Goal: Find specific page/section: Find specific page/section

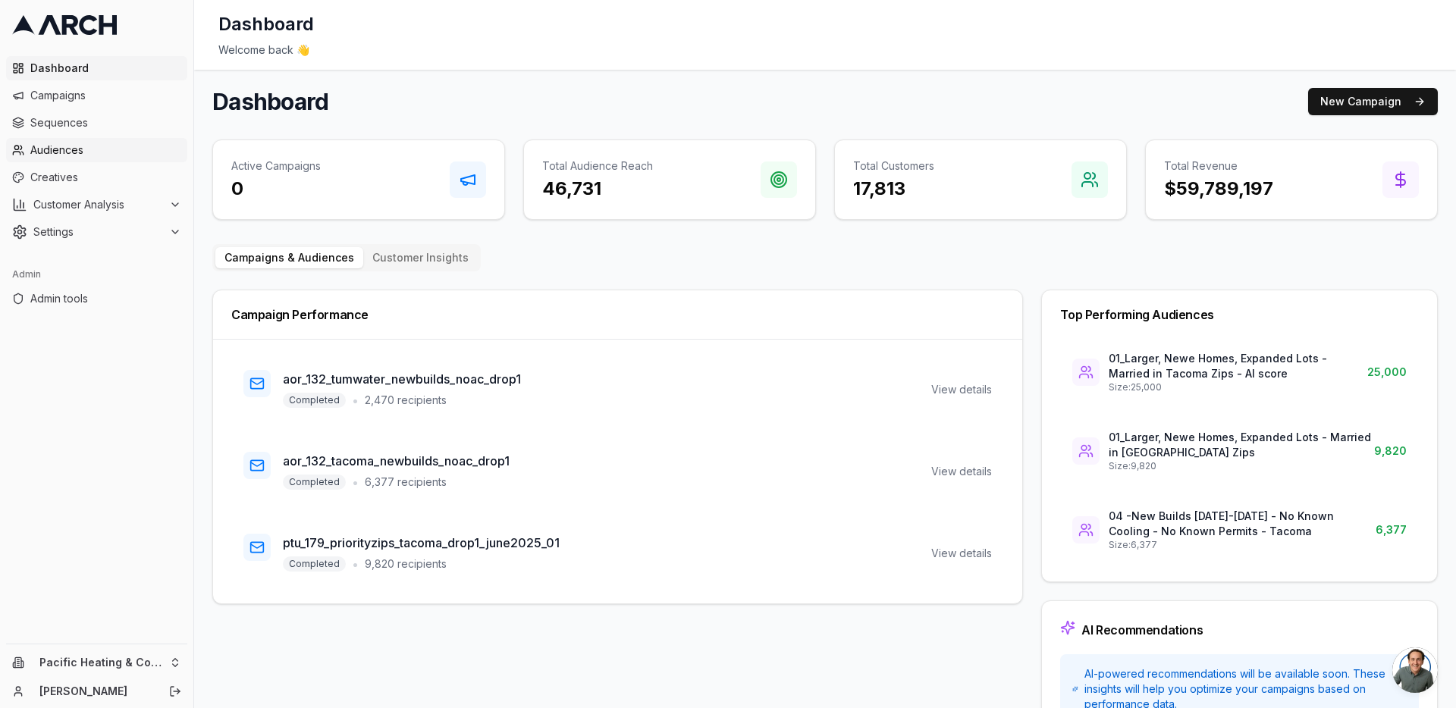
click at [86, 146] on span "Audiences" at bounding box center [105, 150] width 151 height 15
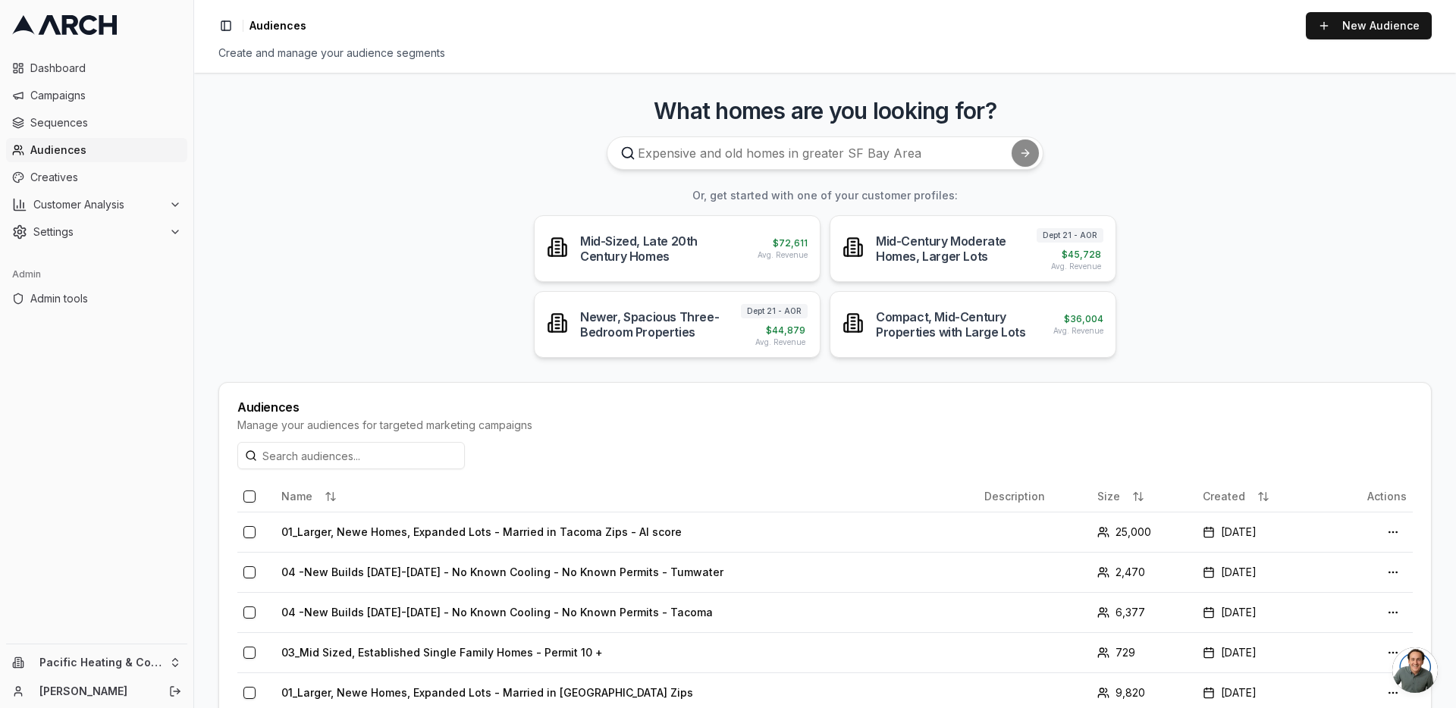
scroll to position [87, 0]
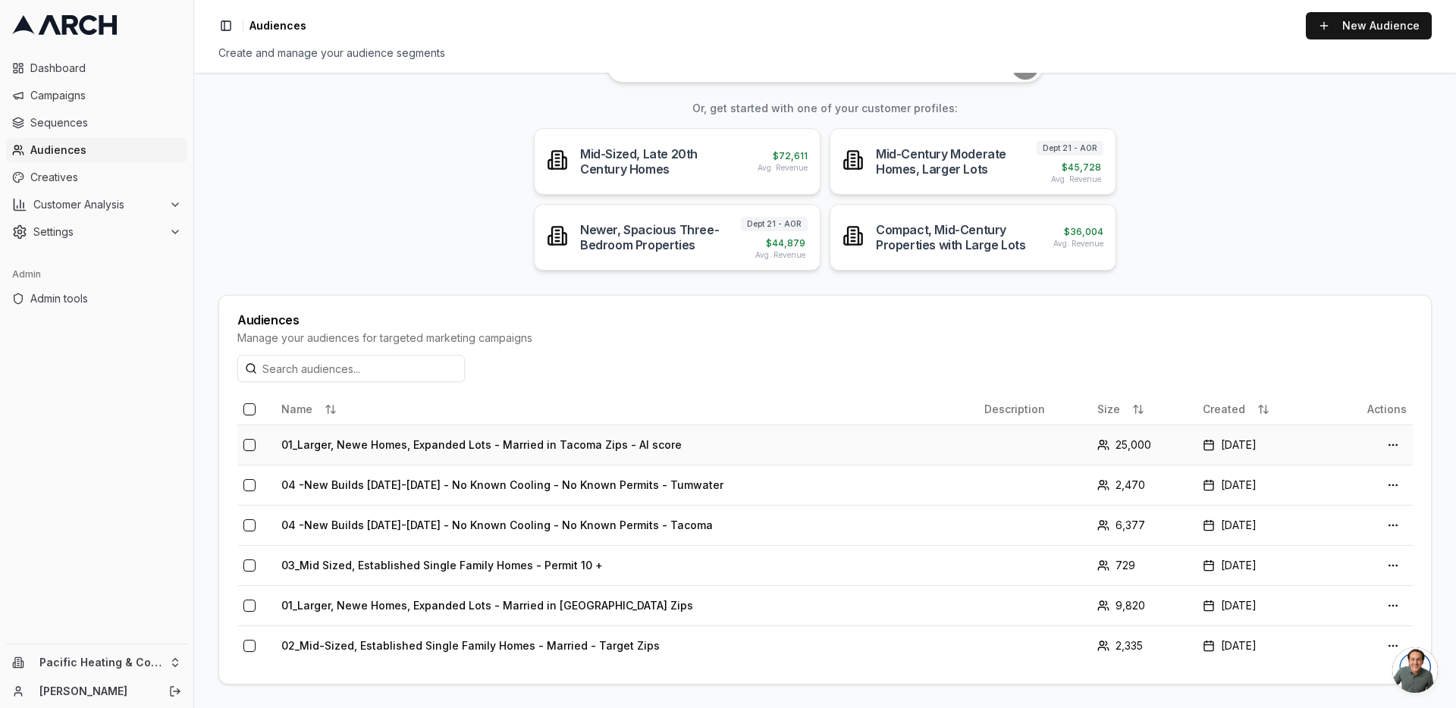
click at [340, 449] on td "01_Larger, Newe Homes, Expanded Lots - Married in Tacoma Zips - AI score" at bounding box center [626, 445] width 703 height 40
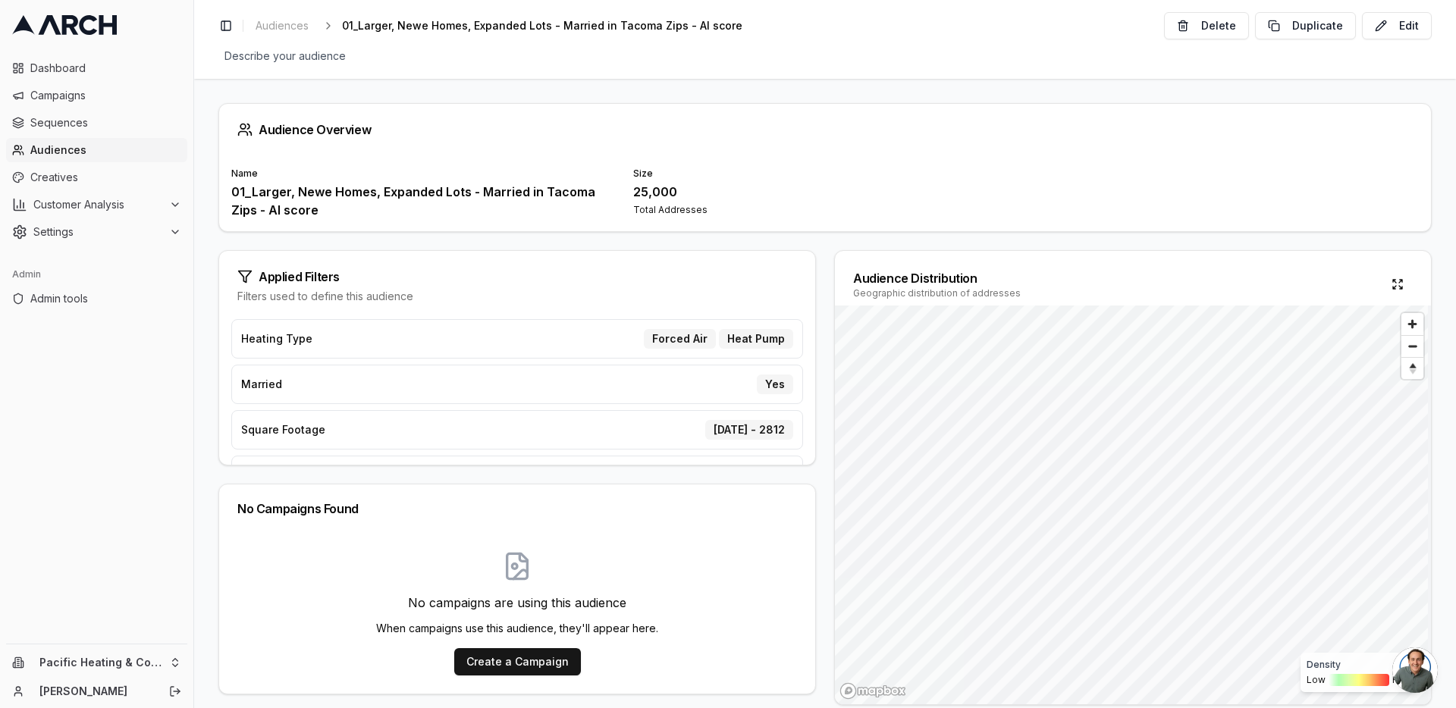
scroll to position [185, 0]
click at [819, 250] on div "Applied Filters Filters used to define this audience Bathrooms 1 - 3 Bedrooms 3…" at bounding box center [824, 477] width 1213 height 455
click at [815, 268] on div "Applied Filters Filters used to define this audience Bathrooms 1 - 3 Bedrooms 3…" at bounding box center [824, 477] width 1213 height 455
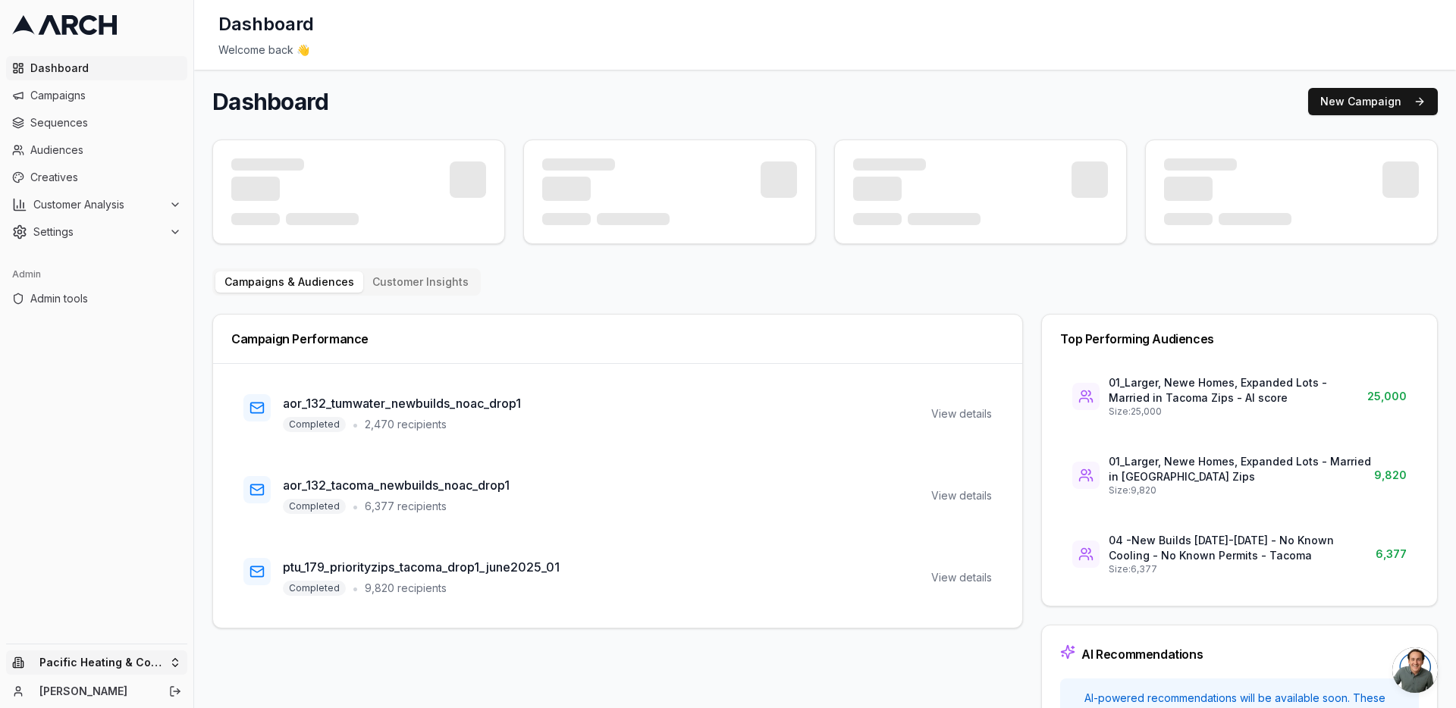
click at [168, 656] on html "Dashboard Campaigns Sequences Audiences Creatives Customer Analysis Settings Ad…" at bounding box center [728, 354] width 1456 height 708
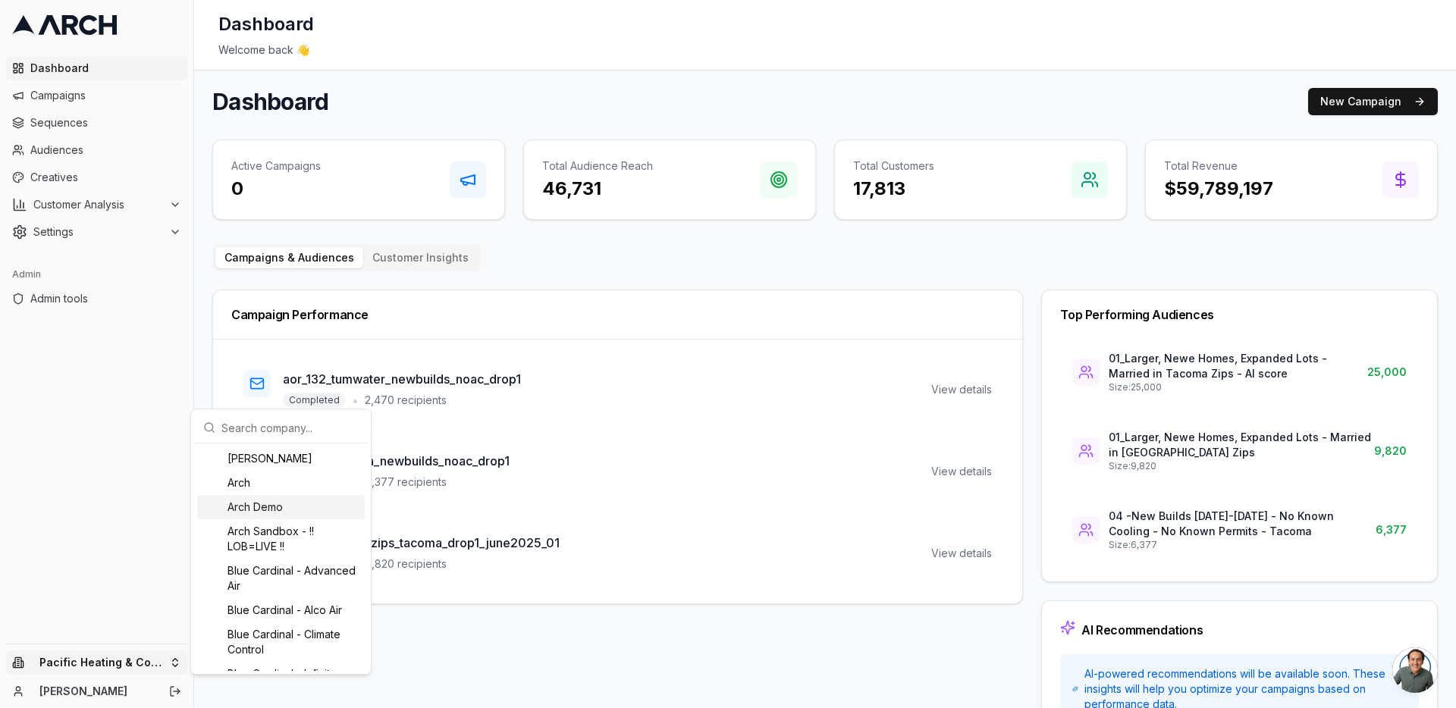
click at [256, 504] on div "Arch Demo" at bounding box center [281, 507] width 168 height 24
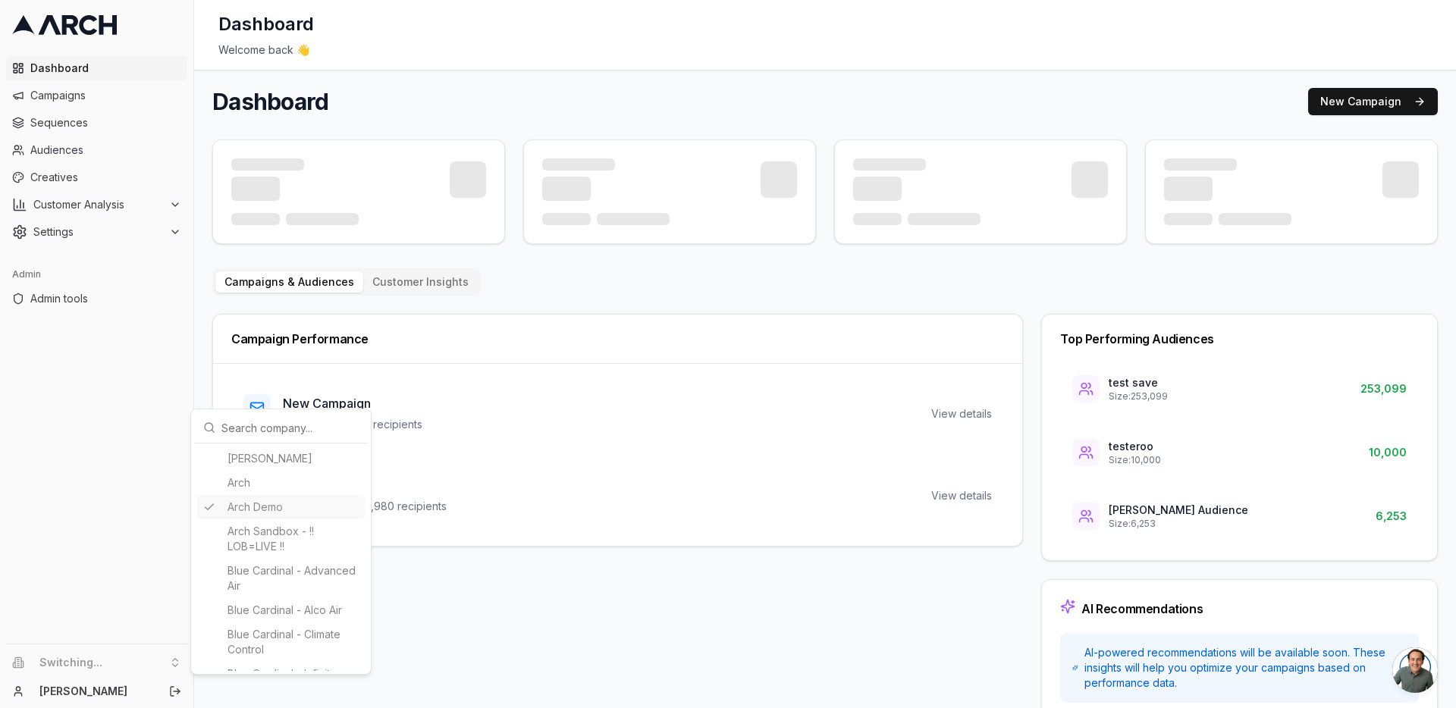
click at [76, 161] on html "Dashboard Campaigns Sequences Audiences Creatives Customer Analysis Settings Ad…" at bounding box center [728, 354] width 1456 height 708
click at [71, 152] on span "Audiences" at bounding box center [105, 150] width 151 height 15
